Goal: Manage account settings

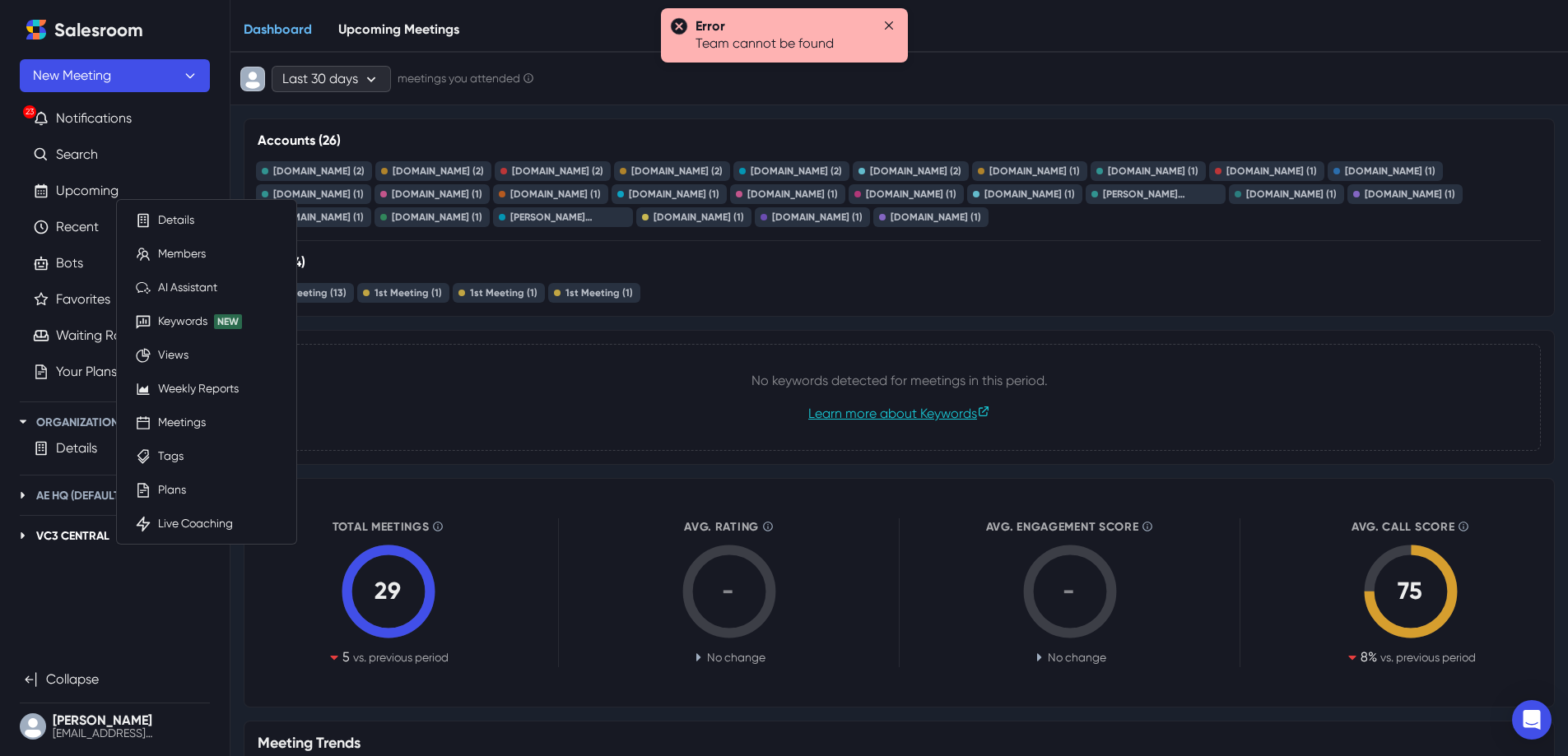
click at [67, 536] on p "VC3 Central" at bounding box center [72, 536] width 73 height 17
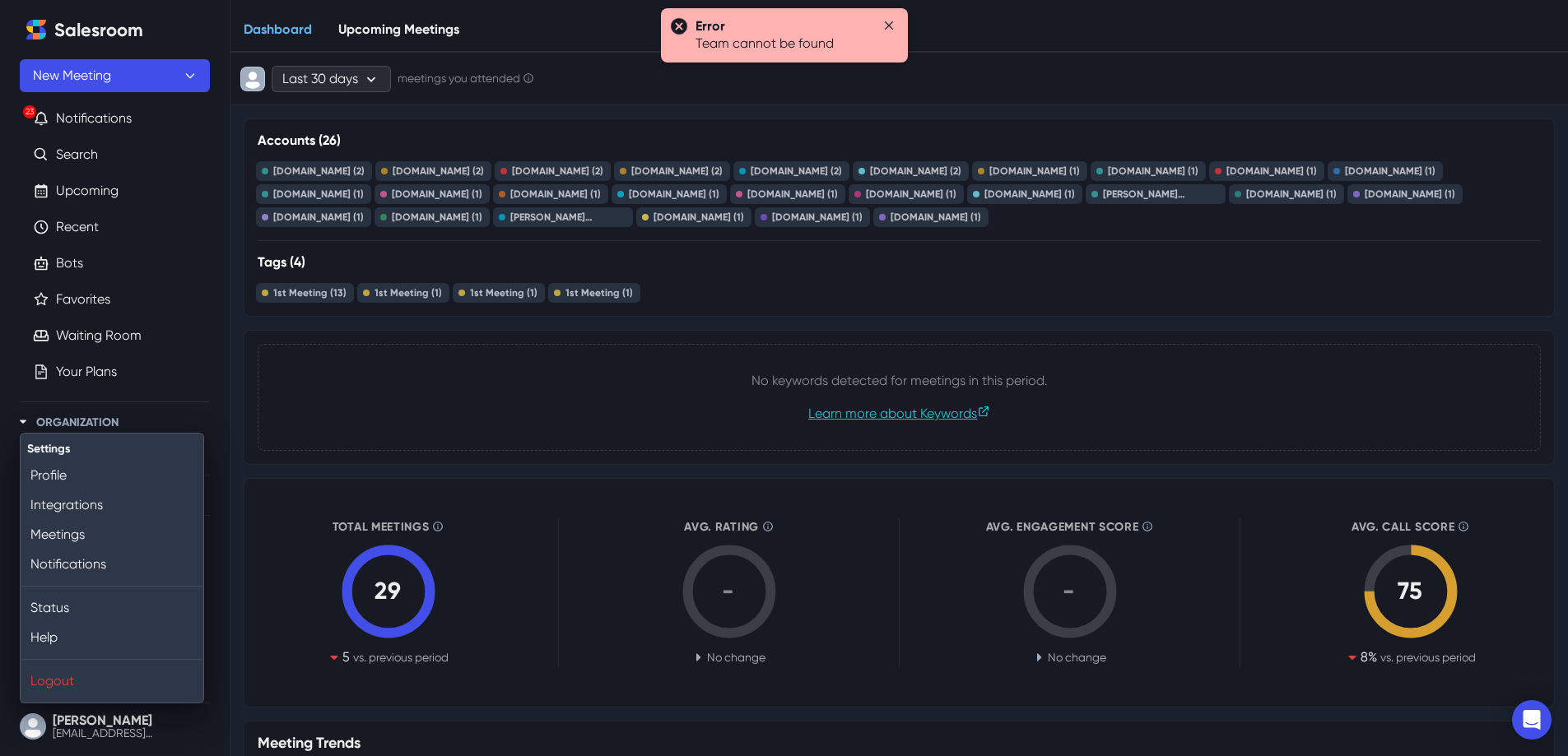
click at [40, 720] on button "[PERSON_NAME] [PERSON_NAME][EMAIL_ADDRESS][DOMAIN_NAME]" at bounding box center [115, 727] width 190 height 33
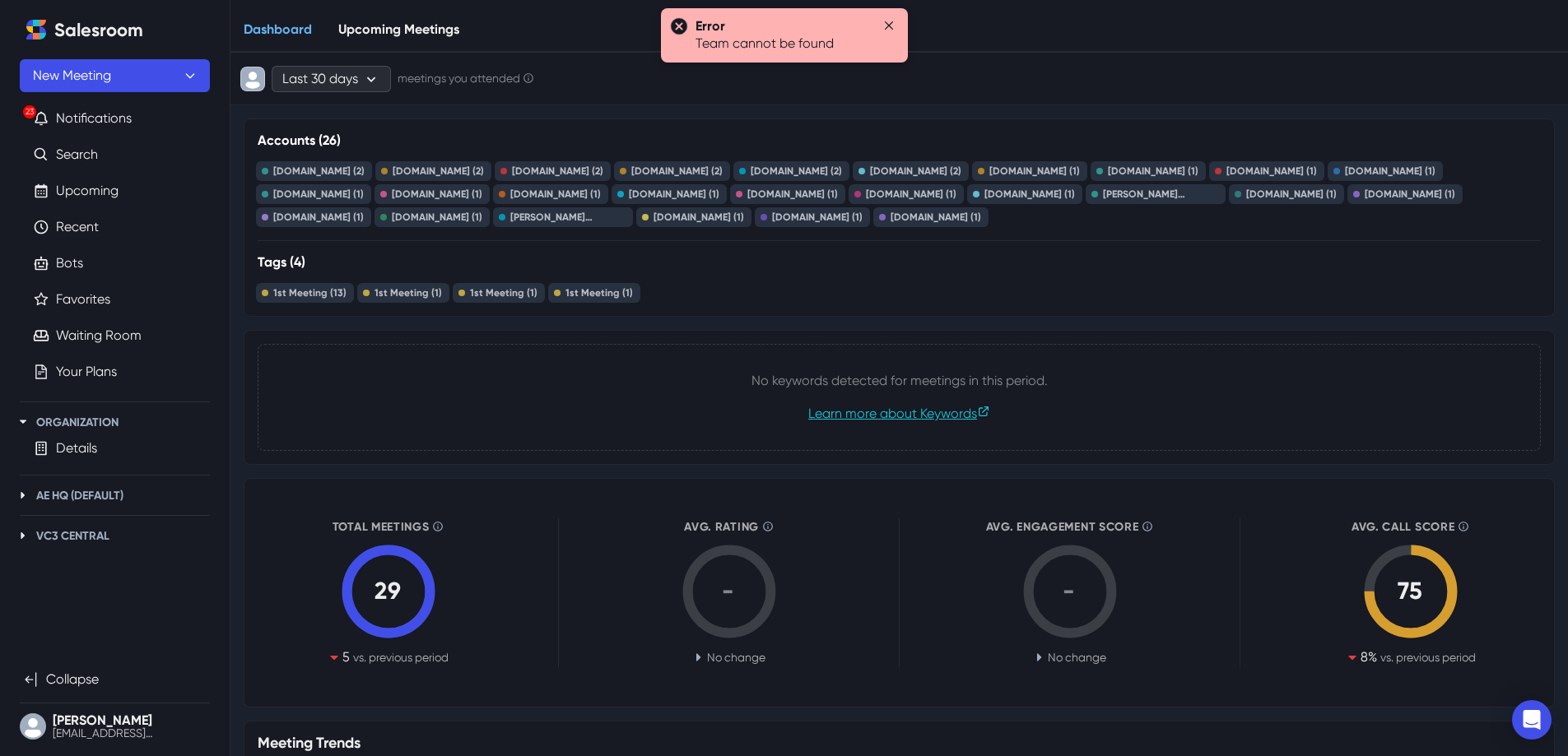
click at [120, 725] on button "[PERSON_NAME] [PERSON_NAME][EMAIL_ADDRESS][DOMAIN_NAME]" at bounding box center [115, 727] width 190 height 33
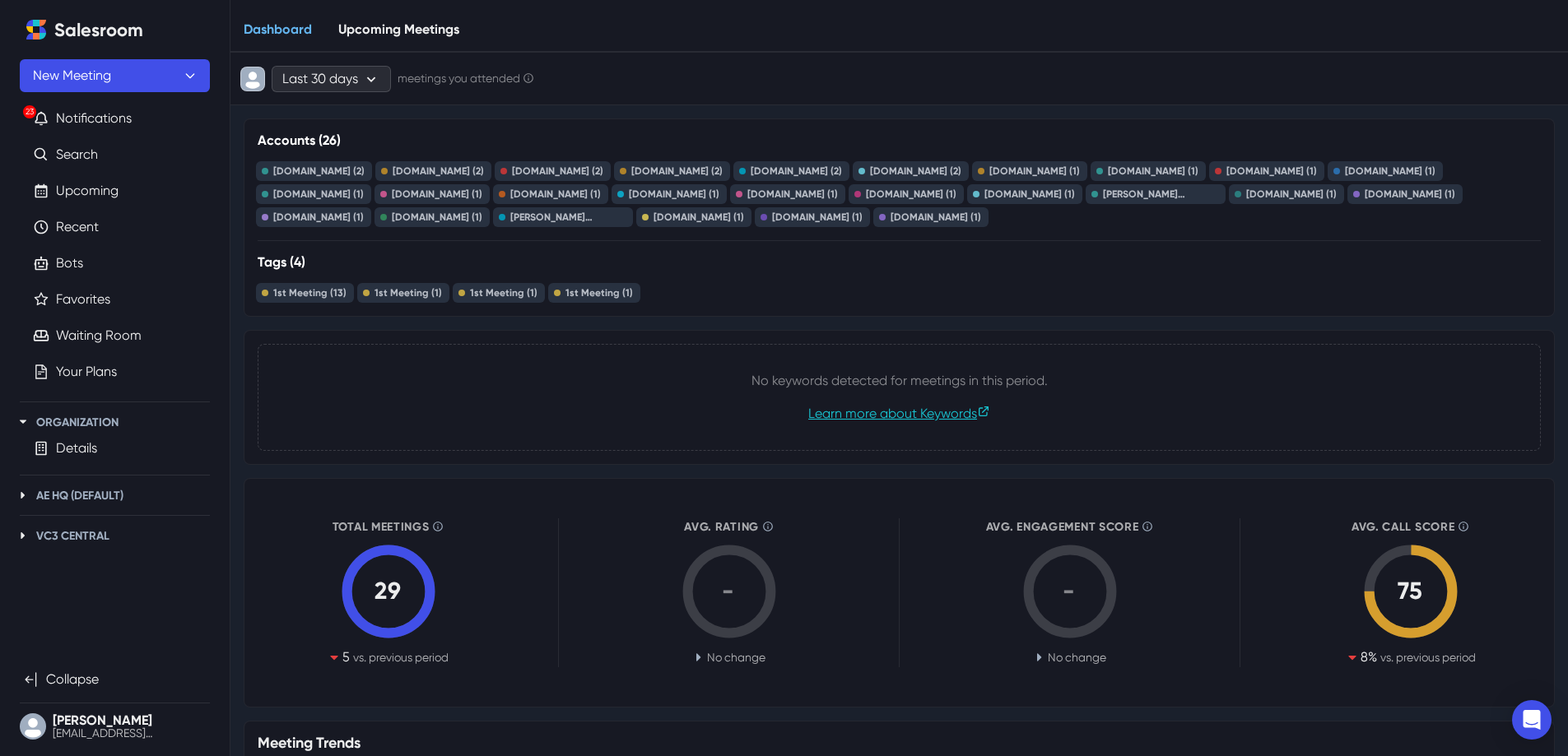
click at [35, 730] on button "[PERSON_NAME] [PERSON_NAME][EMAIL_ADDRESS][DOMAIN_NAME]" at bounding box center [115, 727] width 190 height 33
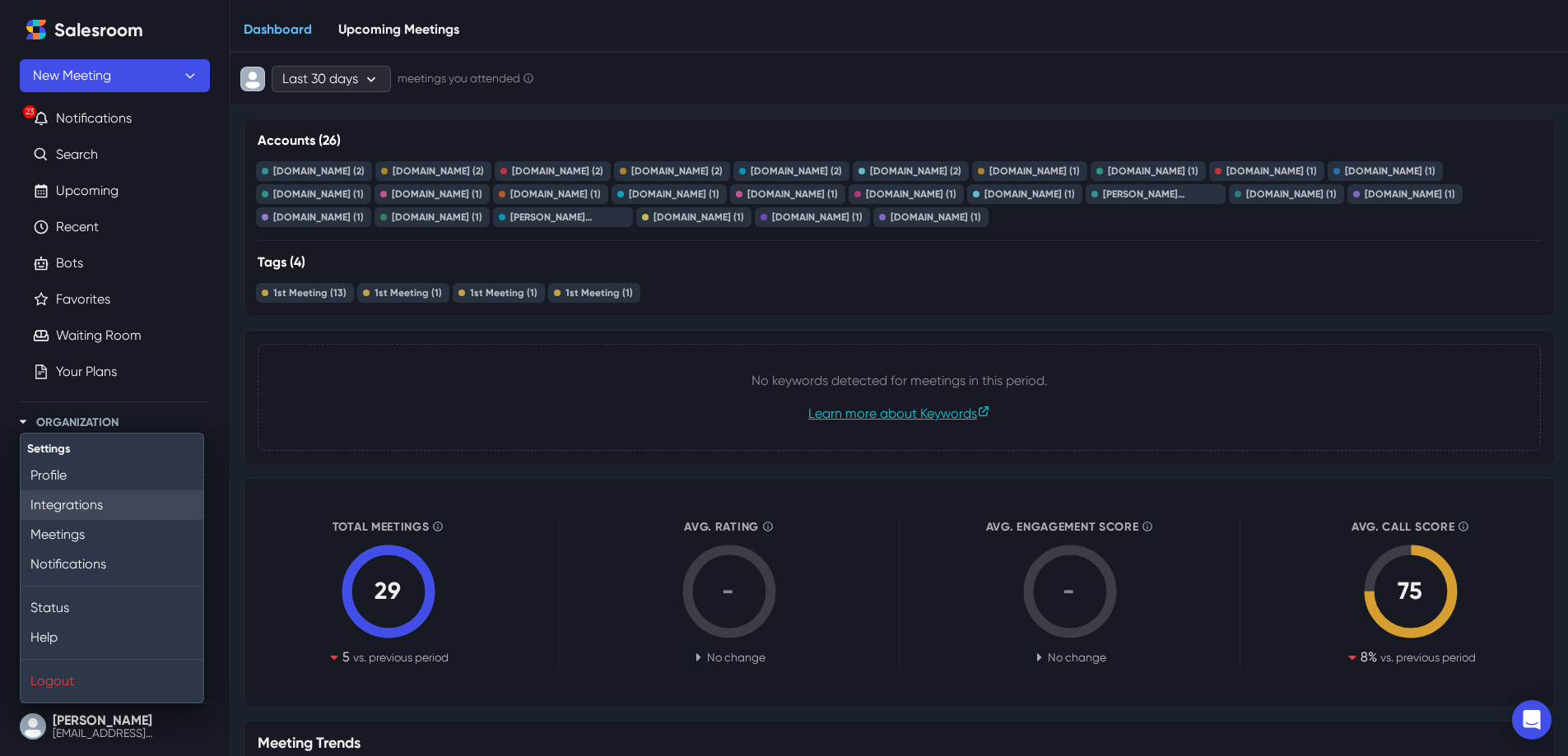
click at [102, 491] on link "Integrations" at bounding box center [112, 505] width 183 height 29
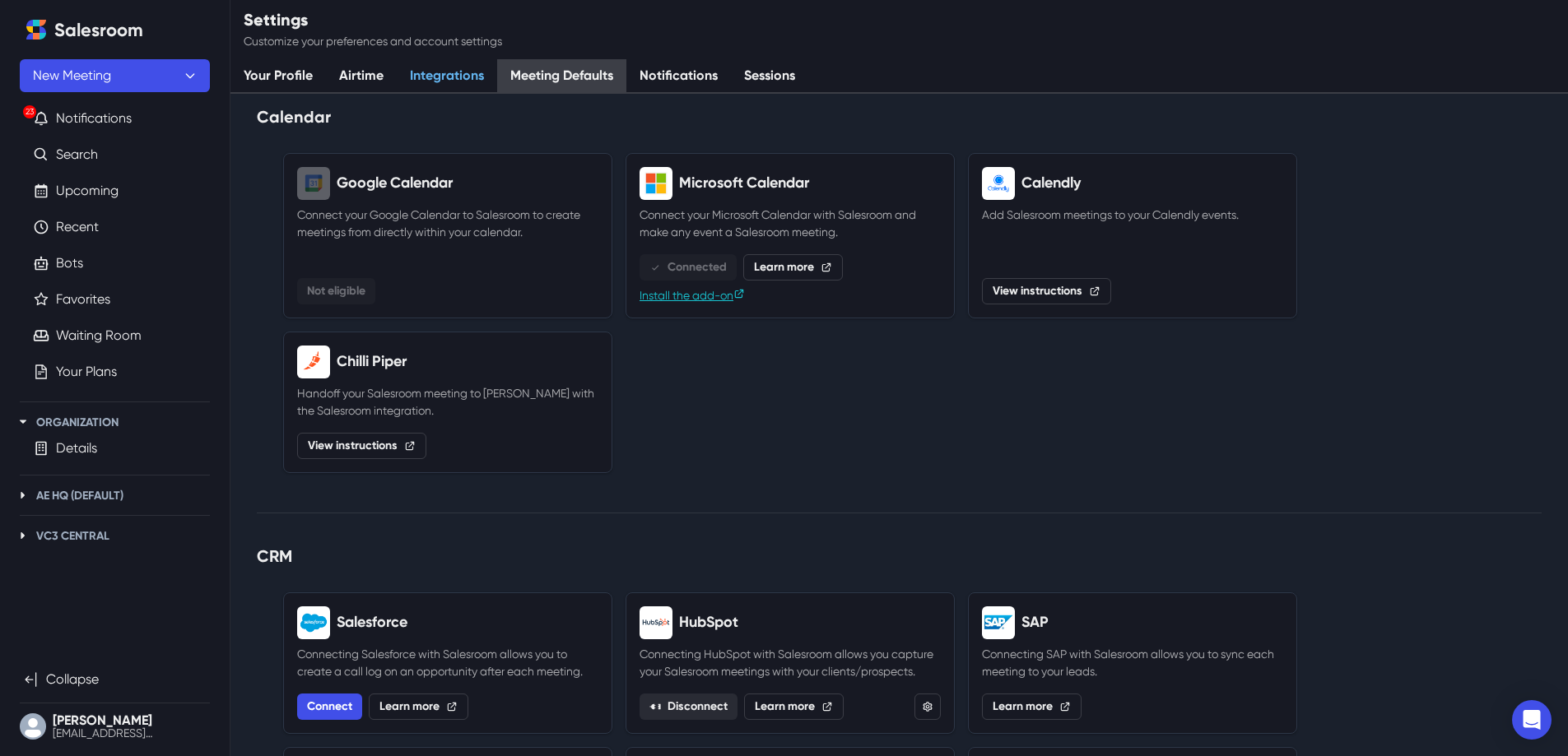
click at [586, 73] on link "Meeting Defaults" at bounding box center [562, 77] width 129 height 34
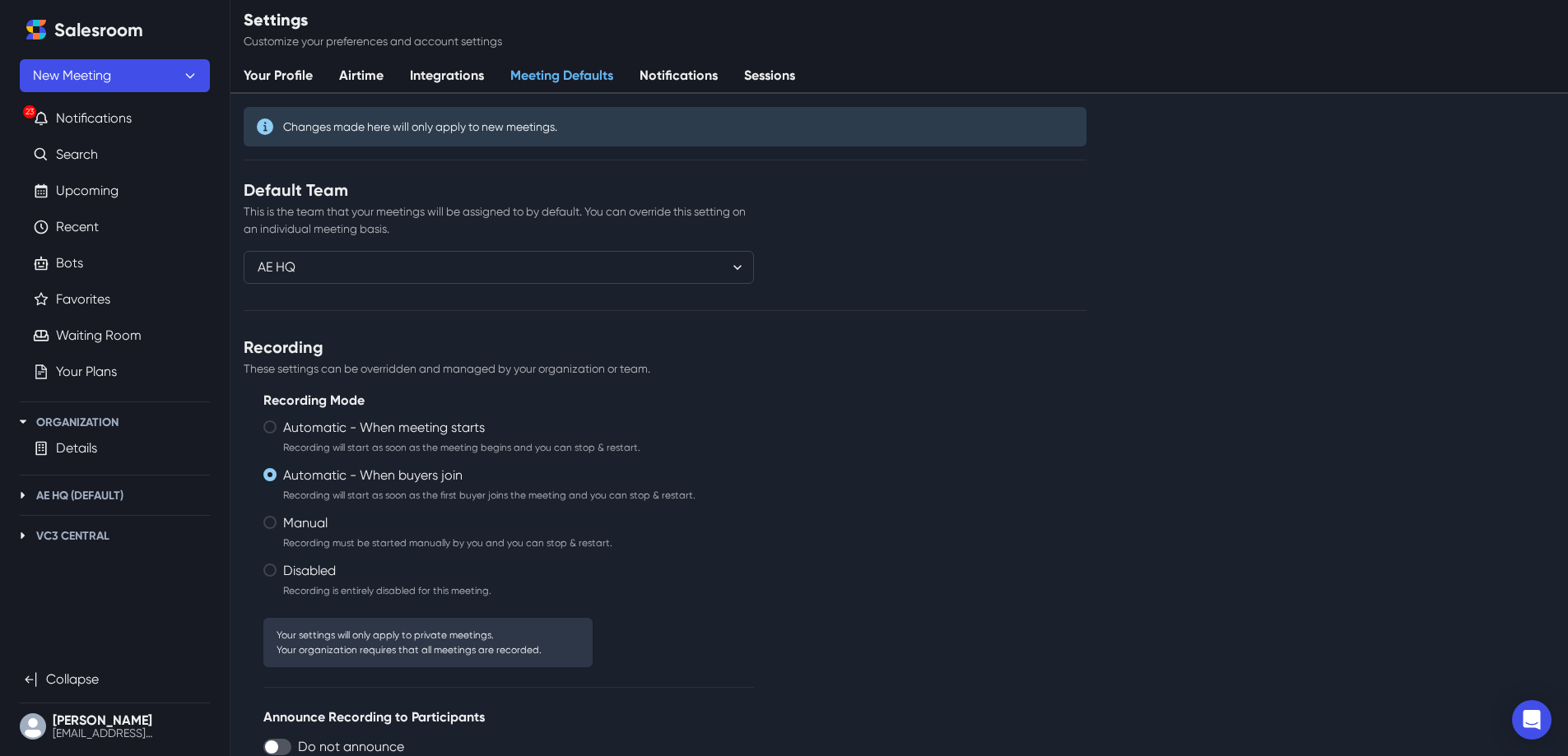
click at [273, 571] on span at bounding box center [270, 570] width 13 height 13
click at [263, 564] on input "Disabled Recording is entirely disabled for this meeting." at bounding box center [262, 563] width 1 height 1
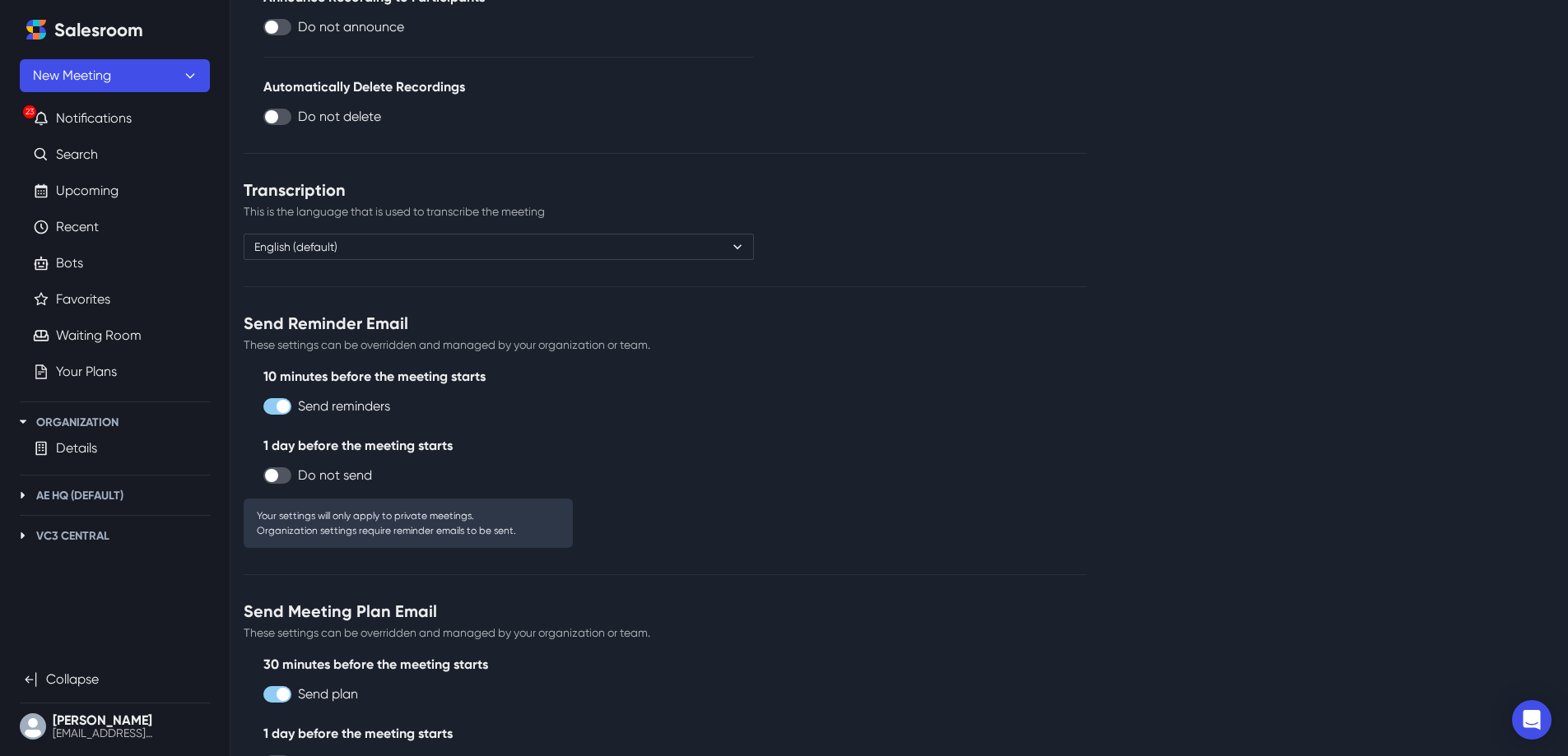
scroll to position [768, 0]
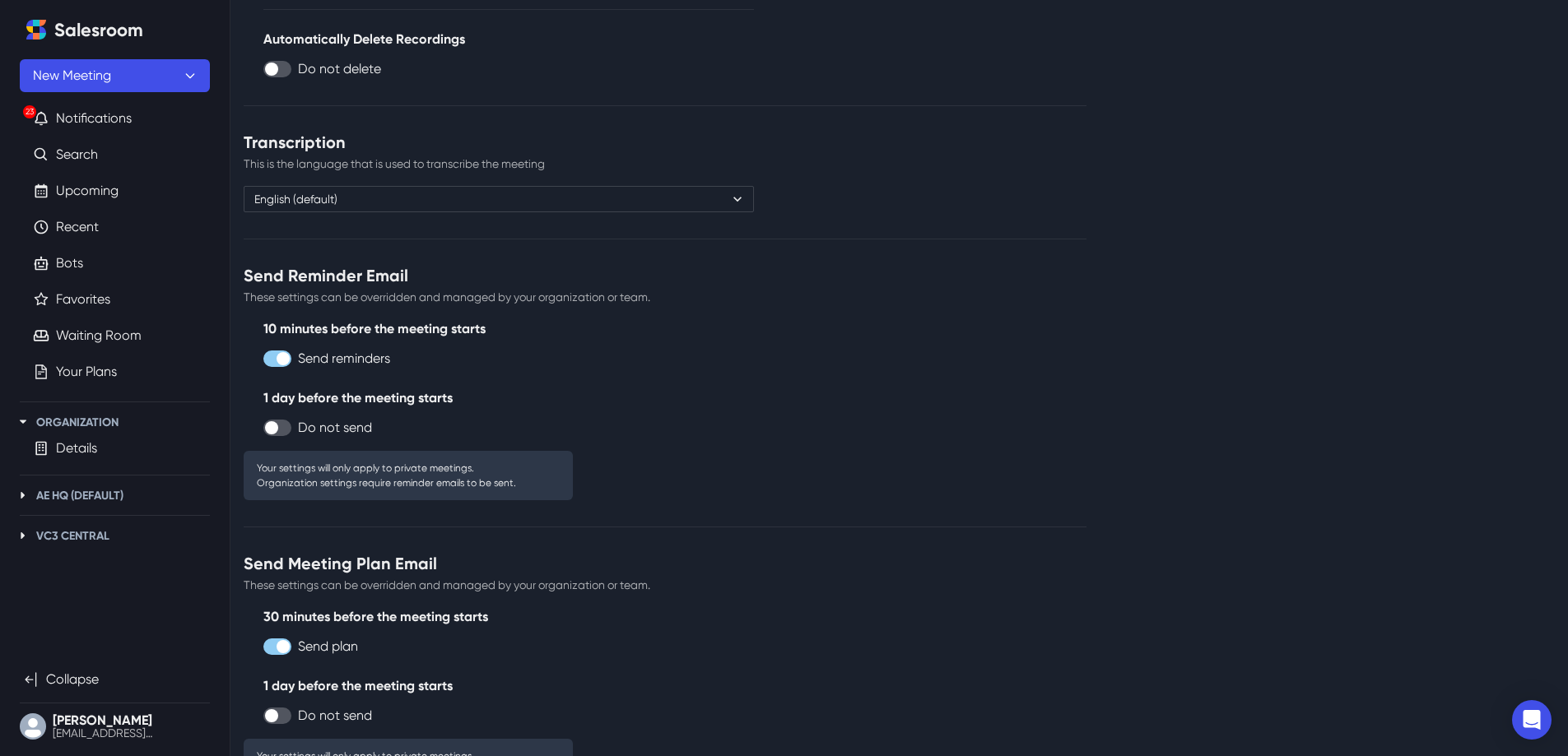
click at [266, 349] on div "10 minutes before the meeting starts Send reminders" at bounding box center [509, 344] width 491 height 49
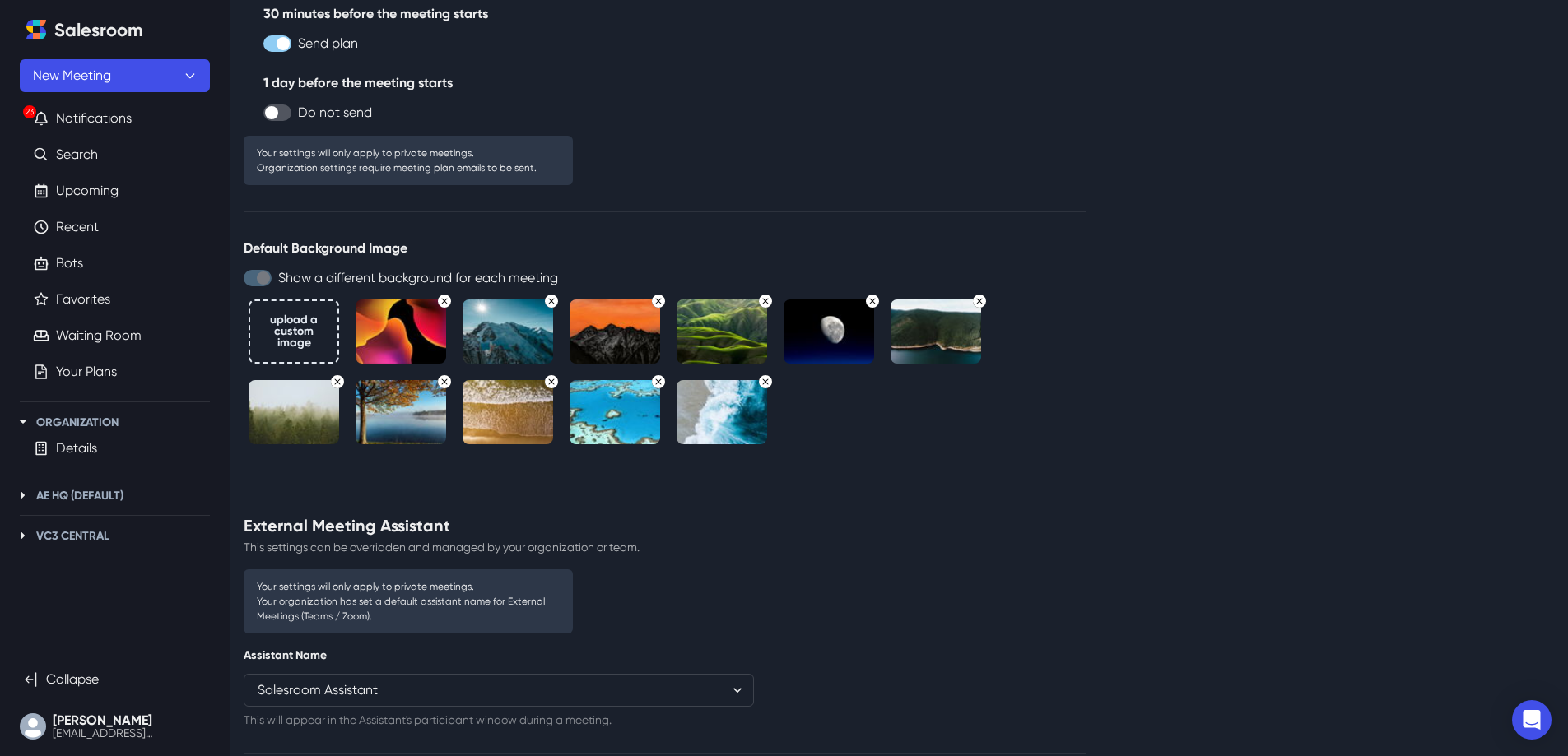
scroll to position [1441, 0]
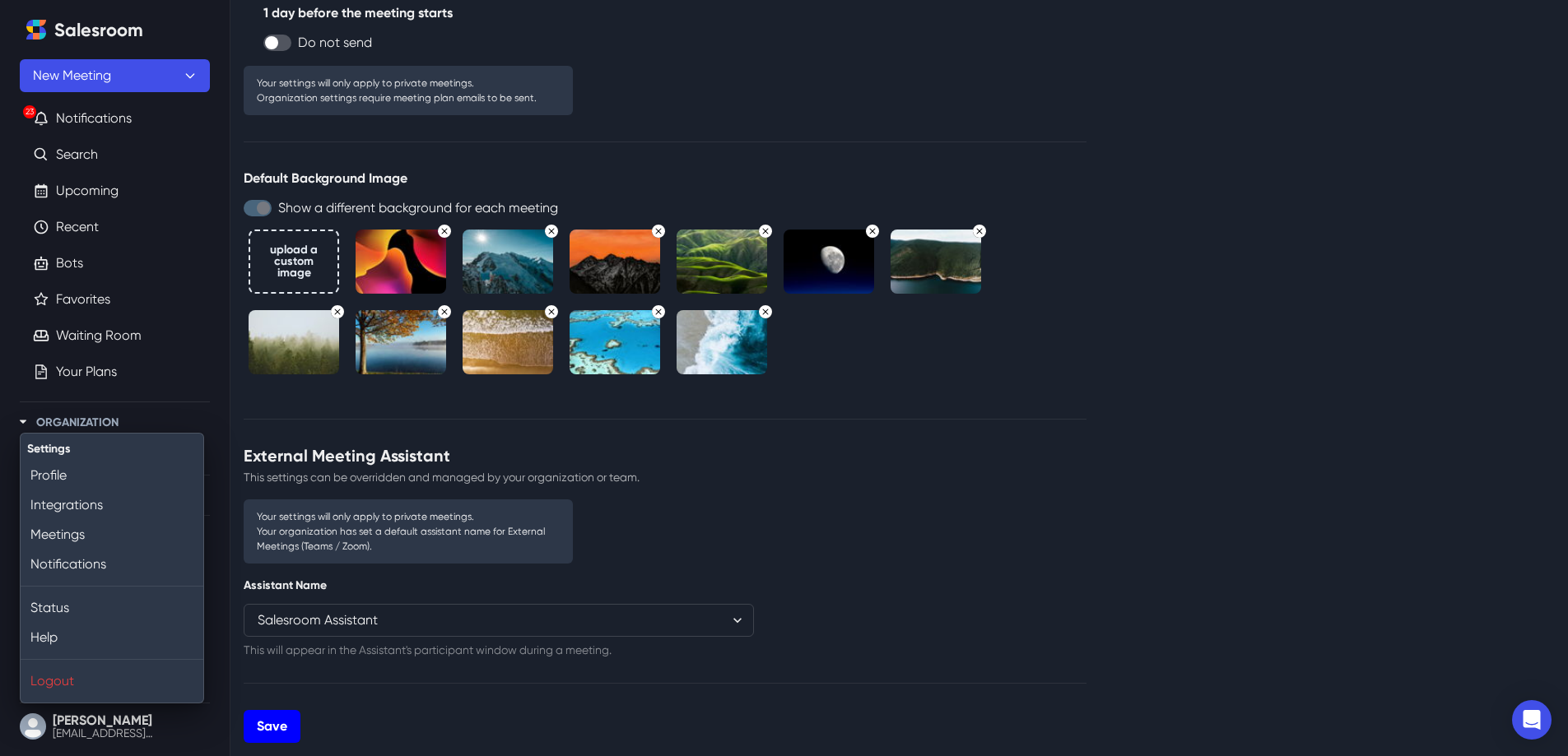
click at [261, 725] on button "Save" at bounding box center [272, 727] width 57 height 33
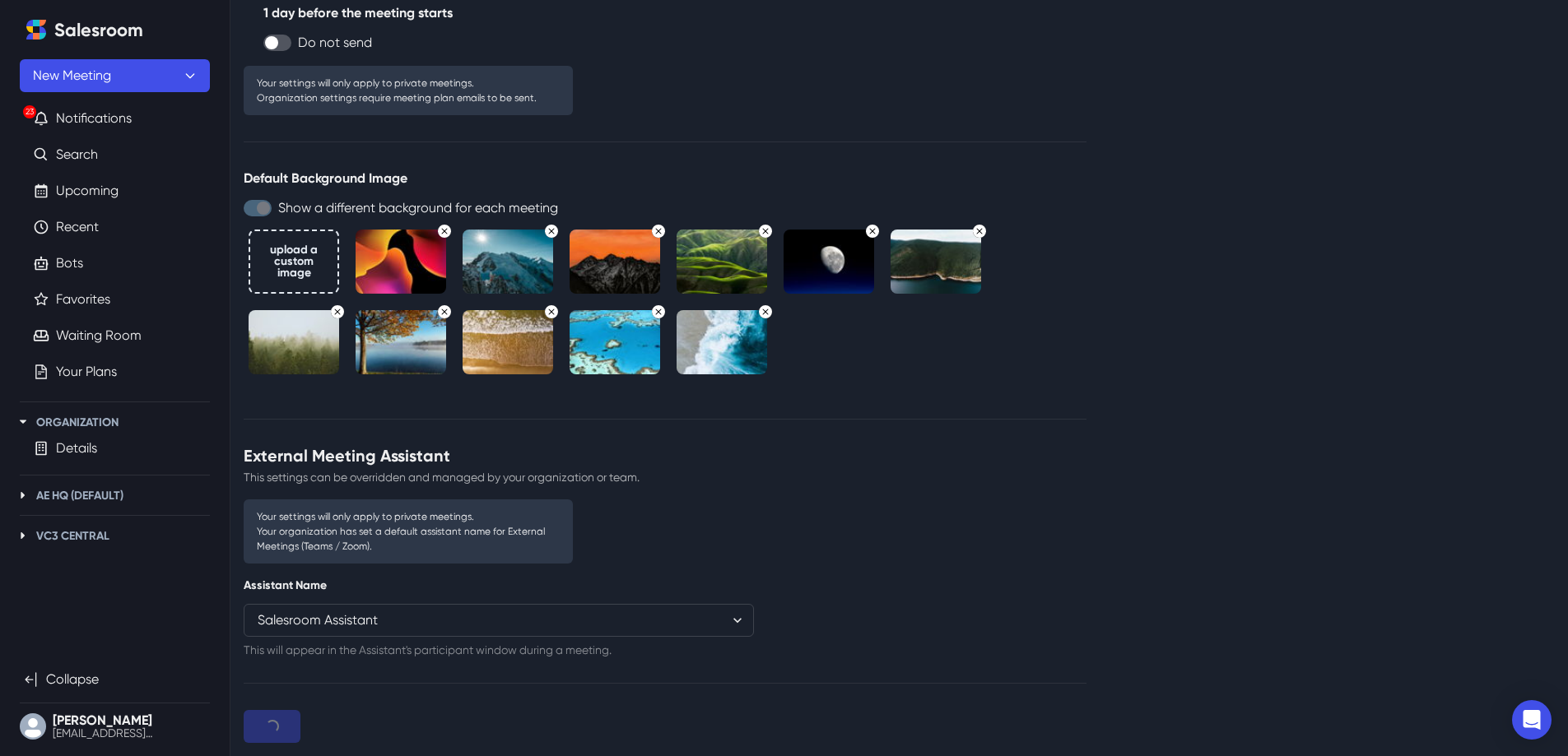
radio input "true"
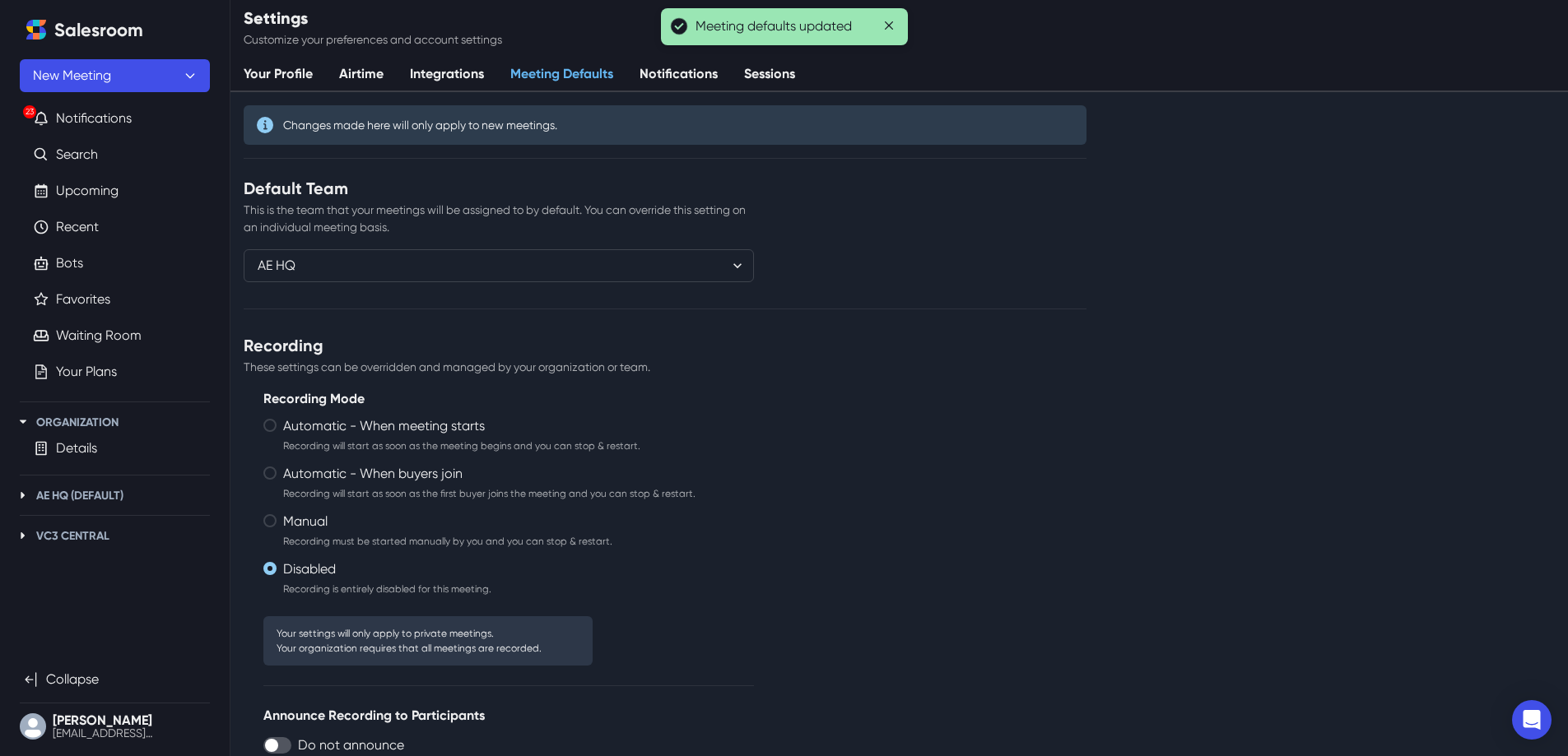
scroll to position [0, 0]
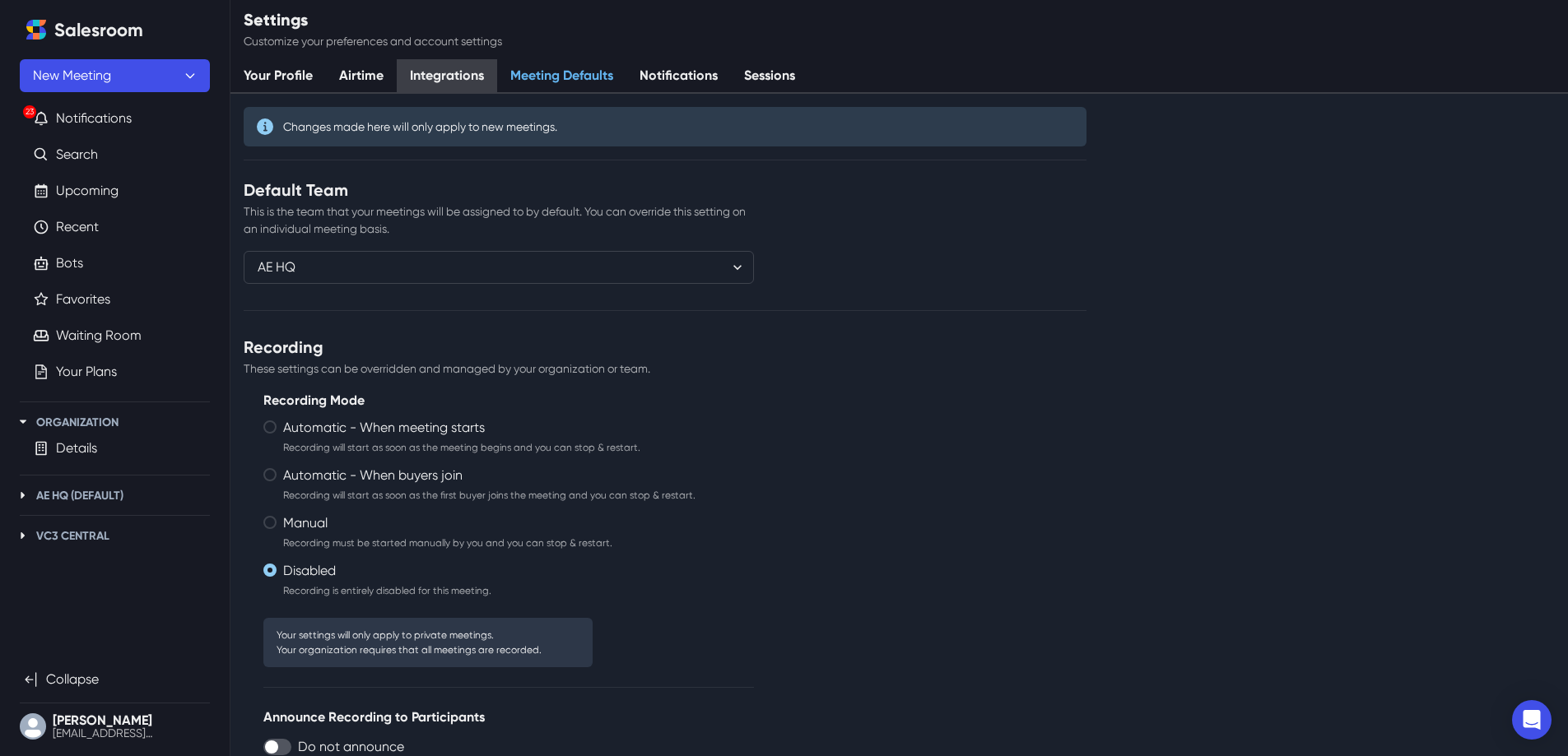
click at [439, 71] on link "Integrations" at bounding box center [447, 77] width 100 height 34
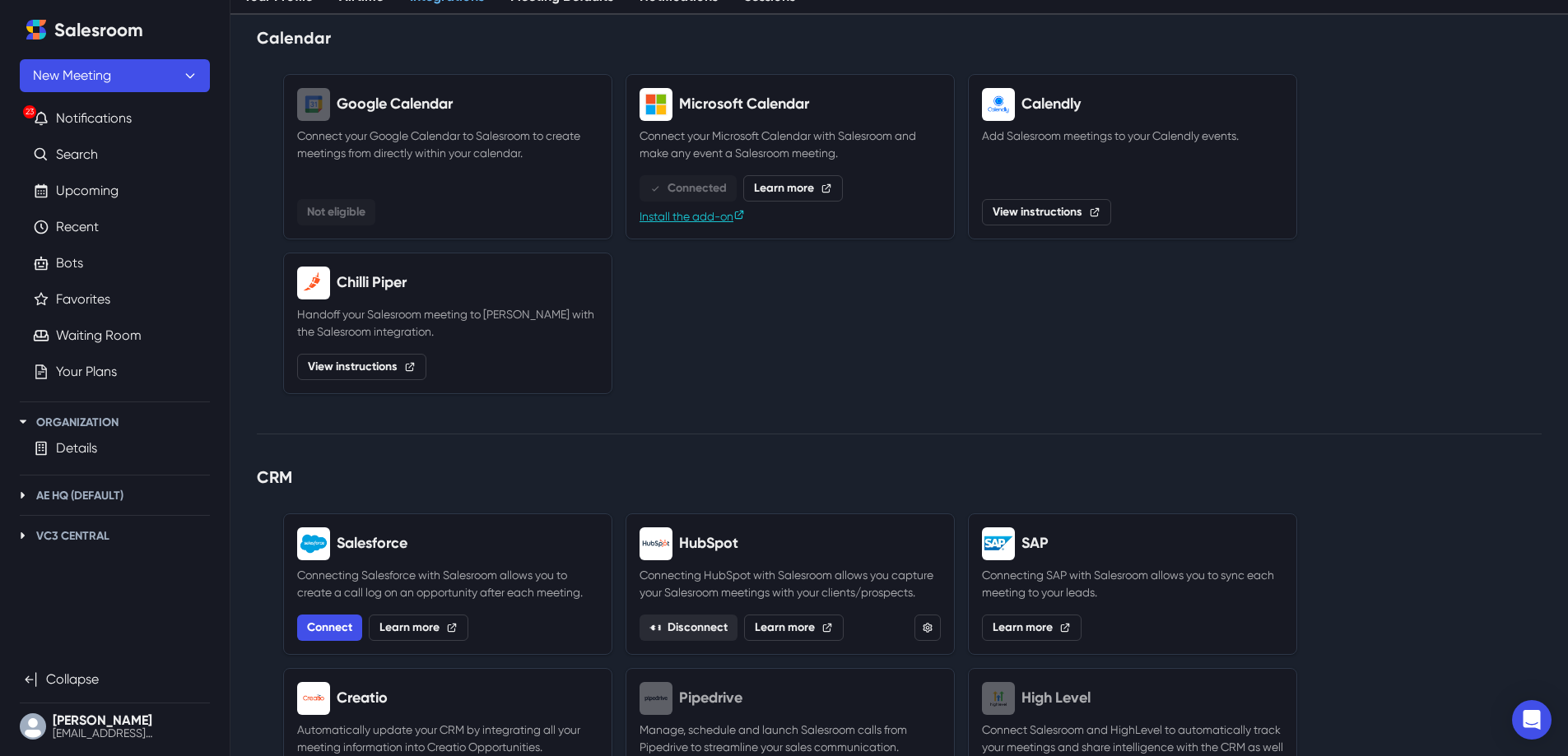
scroll to position [220, 0]
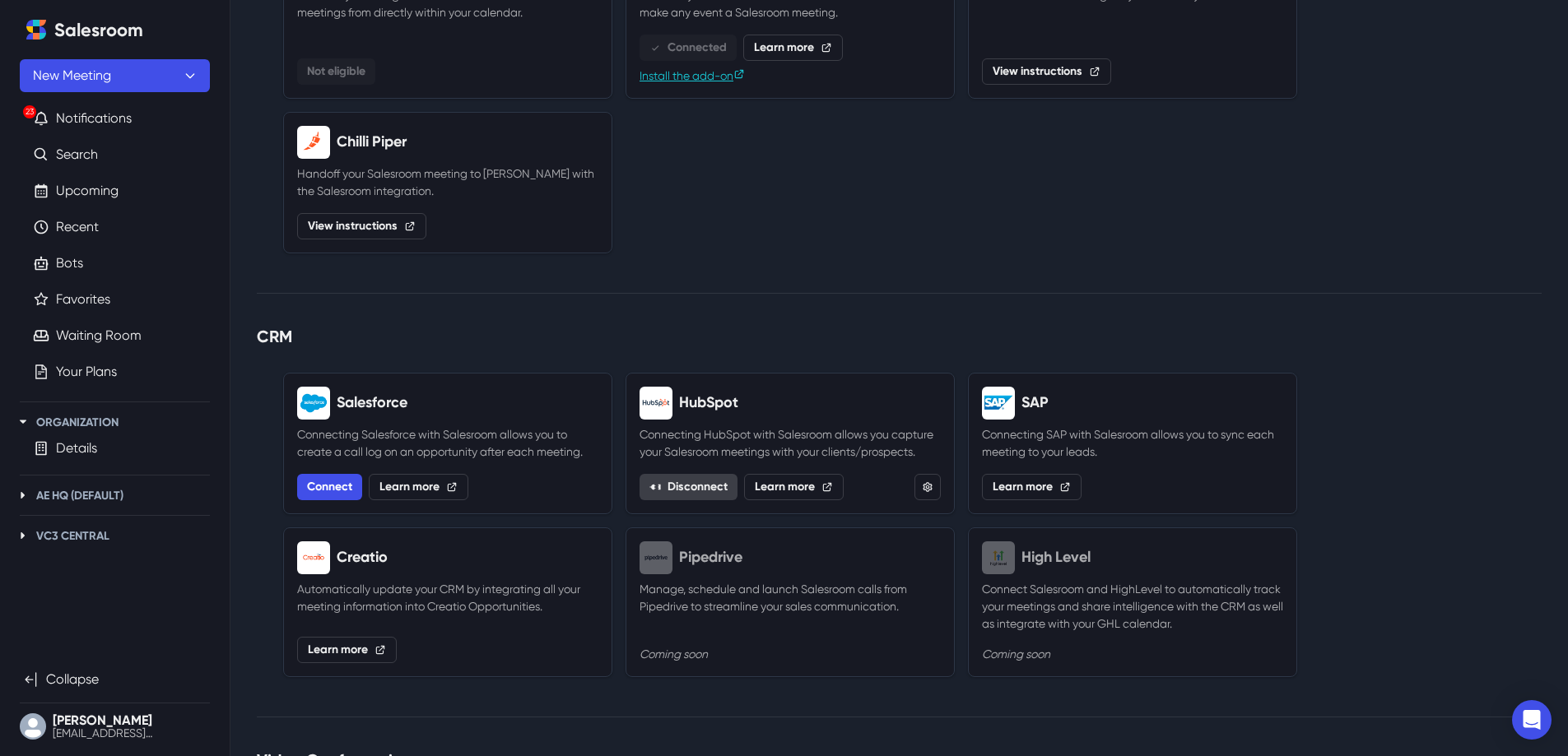
click at [678, 486] on button "Disconnect" at bounding box center [688, 487] width 98 height 27
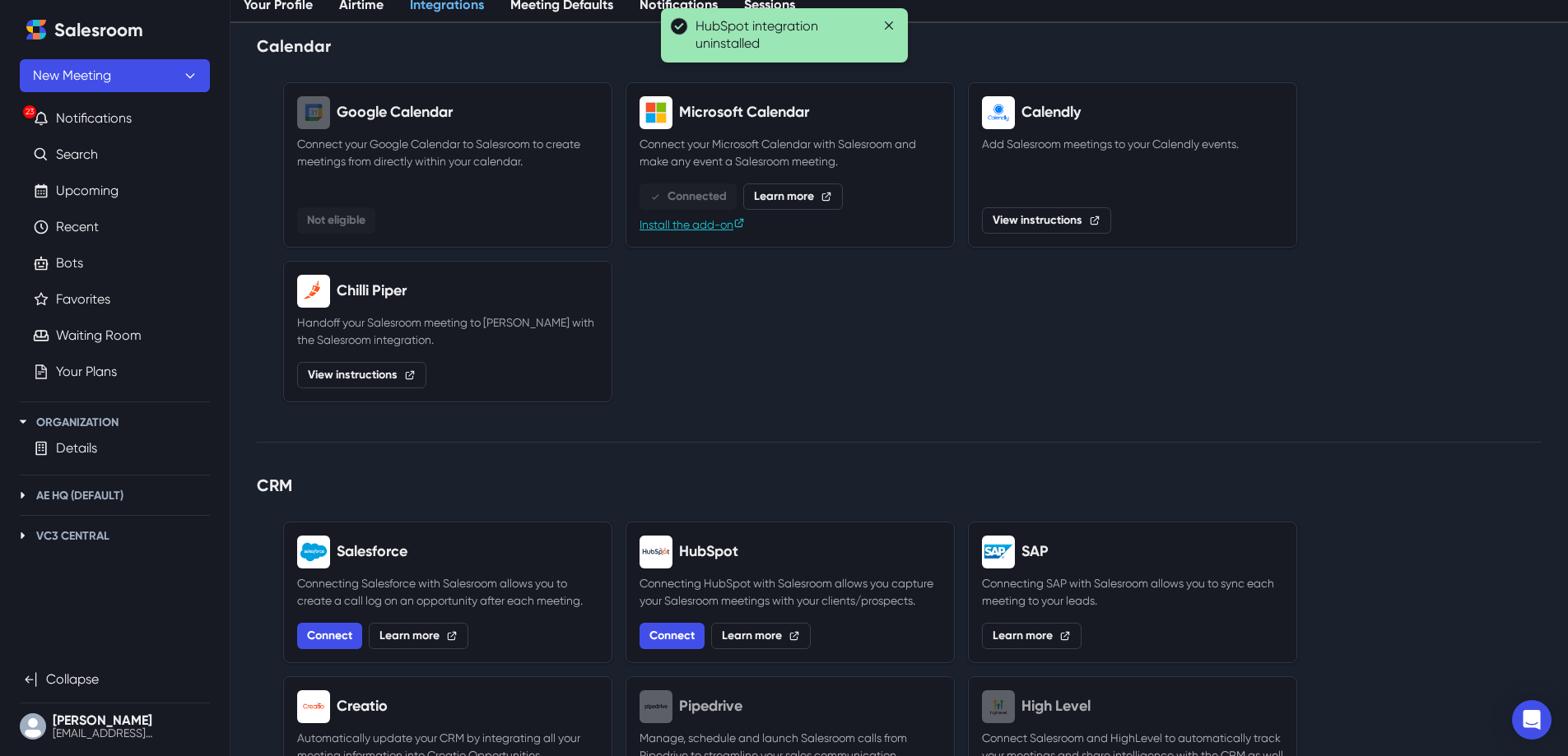
scroll to position [0, 0]
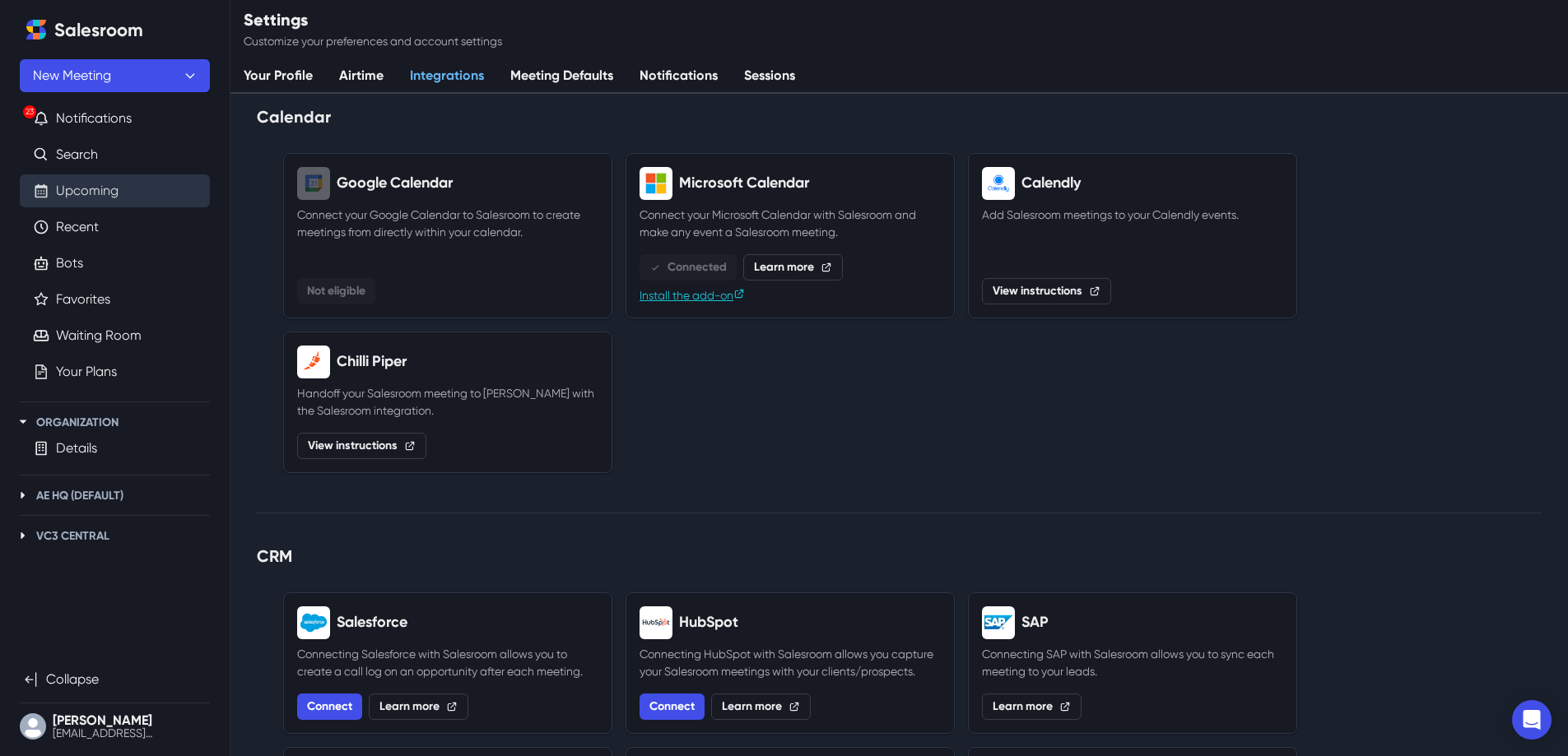
click at [60, 193] on link "Upcoming" at bounding box center [87, 190] width 63 height 20
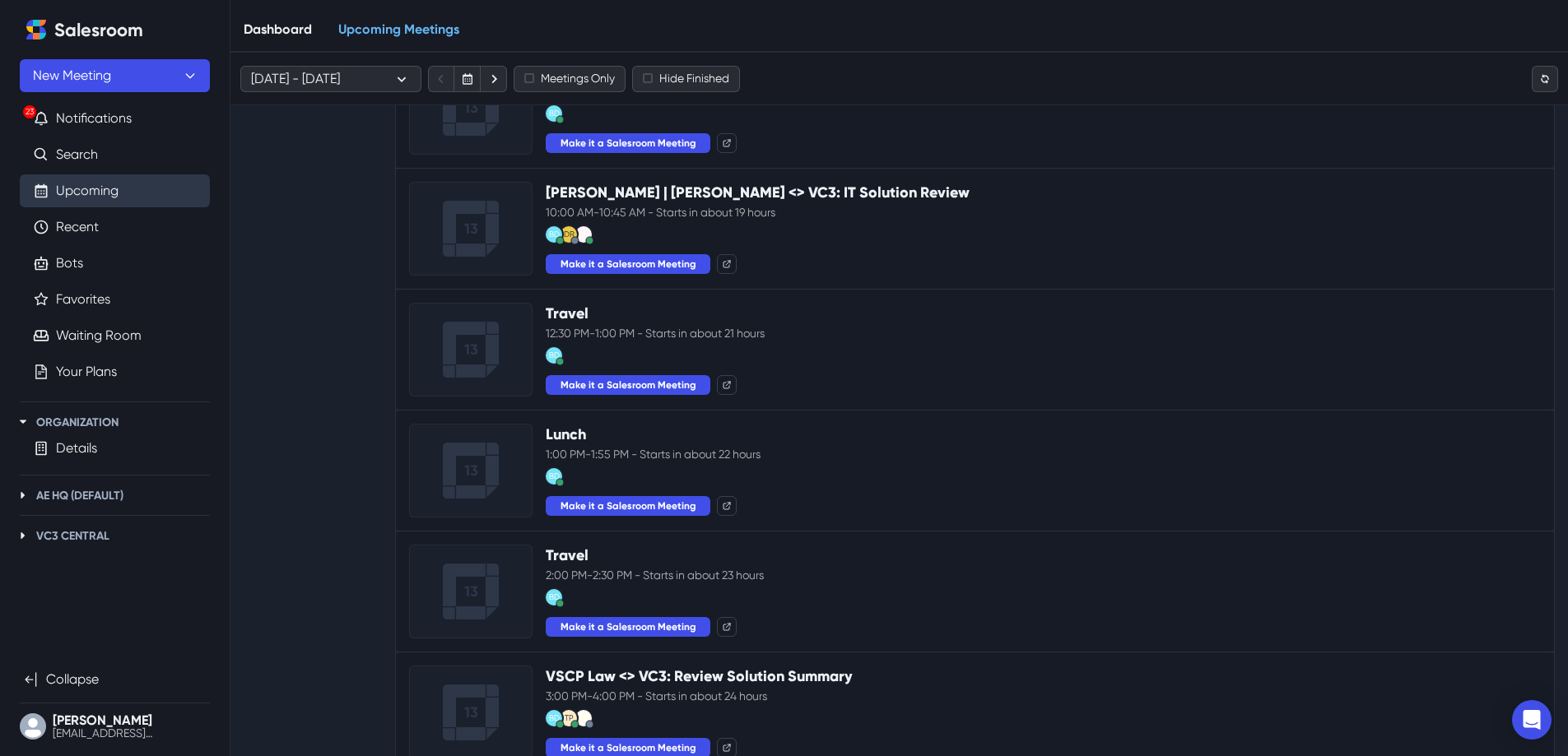
scroll to position [1273, 0]
click at [763, 194] on link "[PERSON_NAME] | [PERSON_NAME] <> VC3: IT Solution Review" at bounding box center [757, 193] width 424 height 18
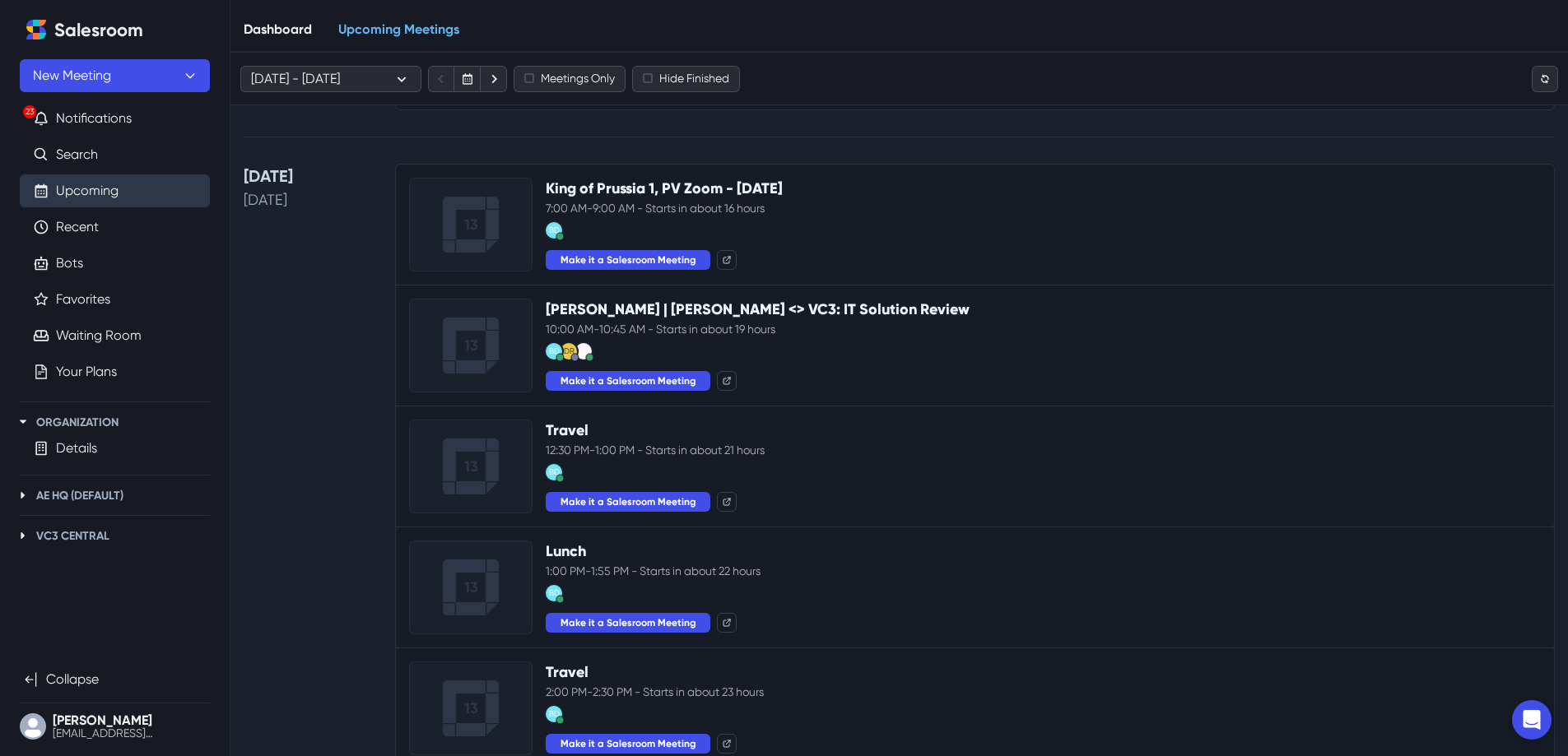
scroll to position [1157, 0]
